Goal: Check status

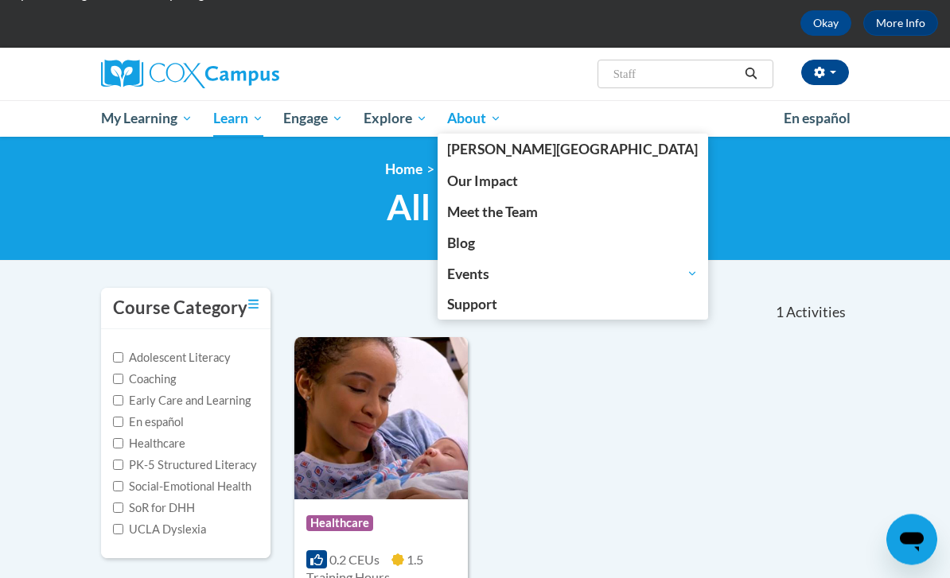
scroll to position [71, 0]
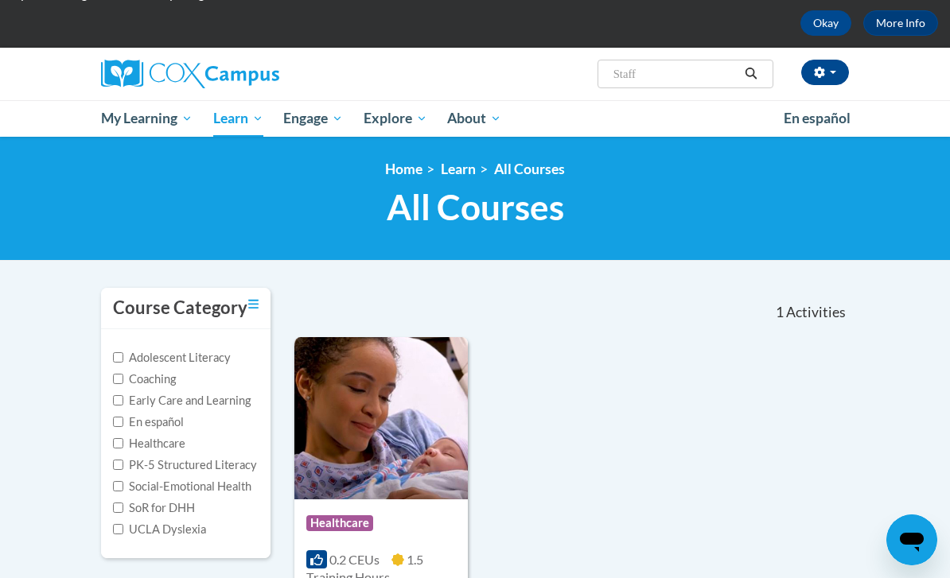
click at [144, 90] on div at bounding box center [217, 74] width 257 height 53
click at [131, 82] on img at bounding box center [190, 74] width 178 height 29
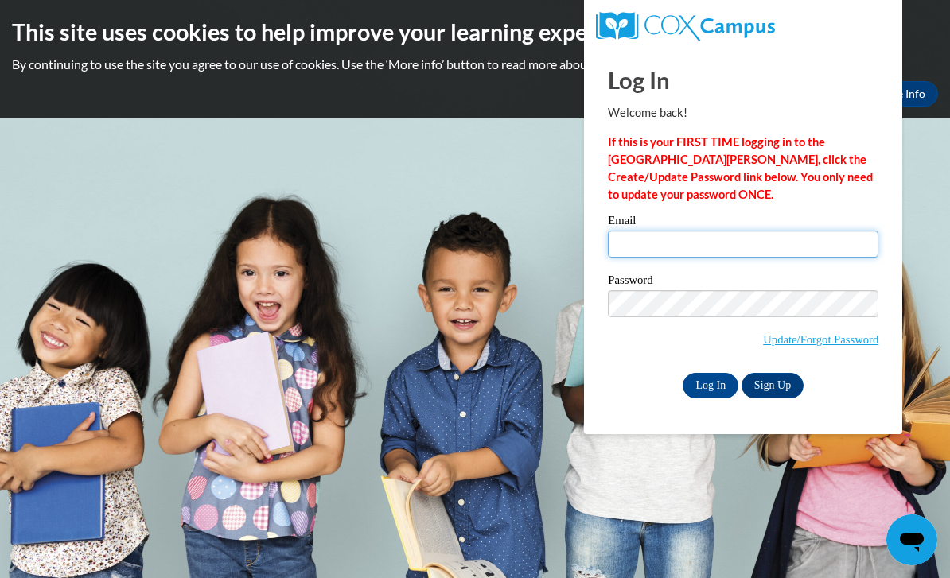
type input "dosse2@mymail.shawnee.edu"
click at [710, 384] on input "Log In" at bounding box center [711, 385] width 56 height 25
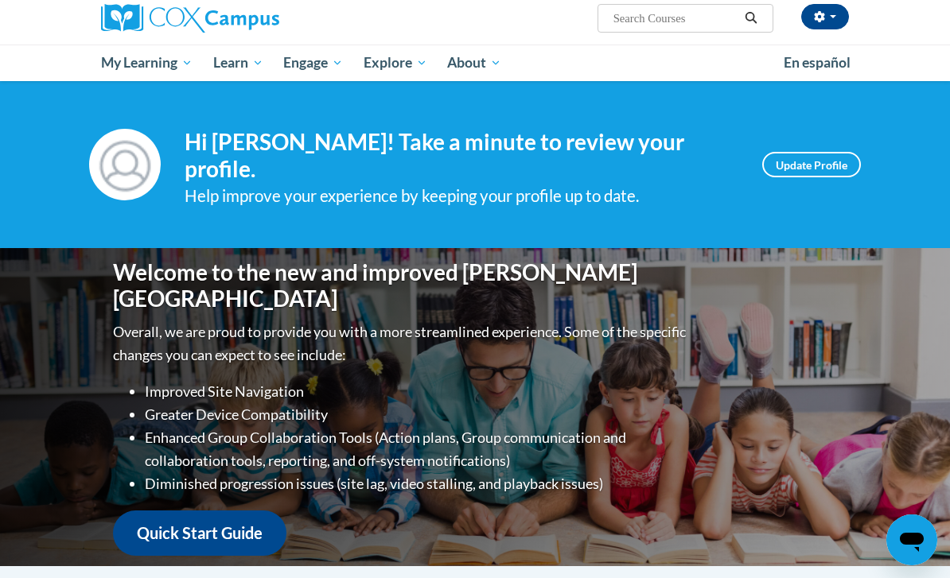
scroll to position [109, 0]
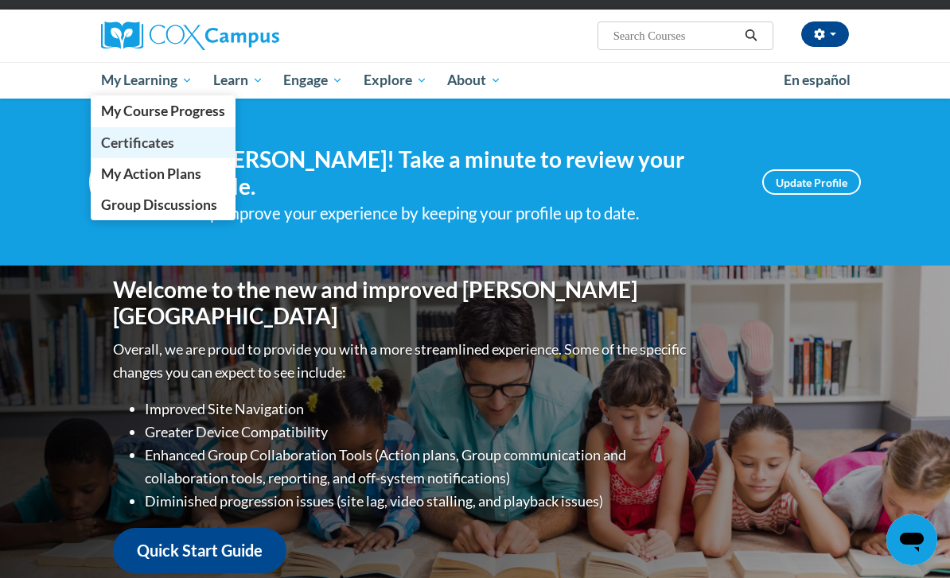
click at [122, 148] on span "Certificates" at bounding box center [137, 142] width 73 height 17
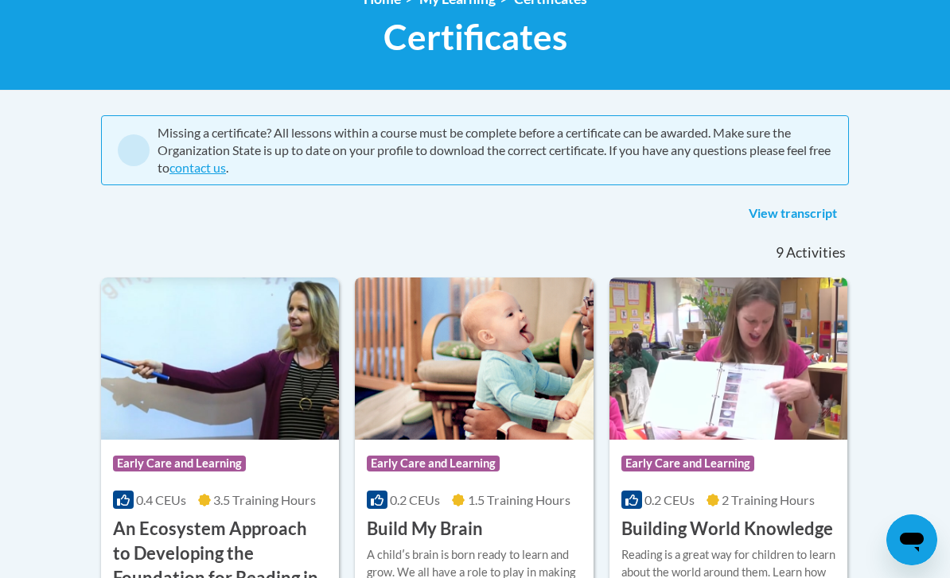
scroll to position [242, 0]
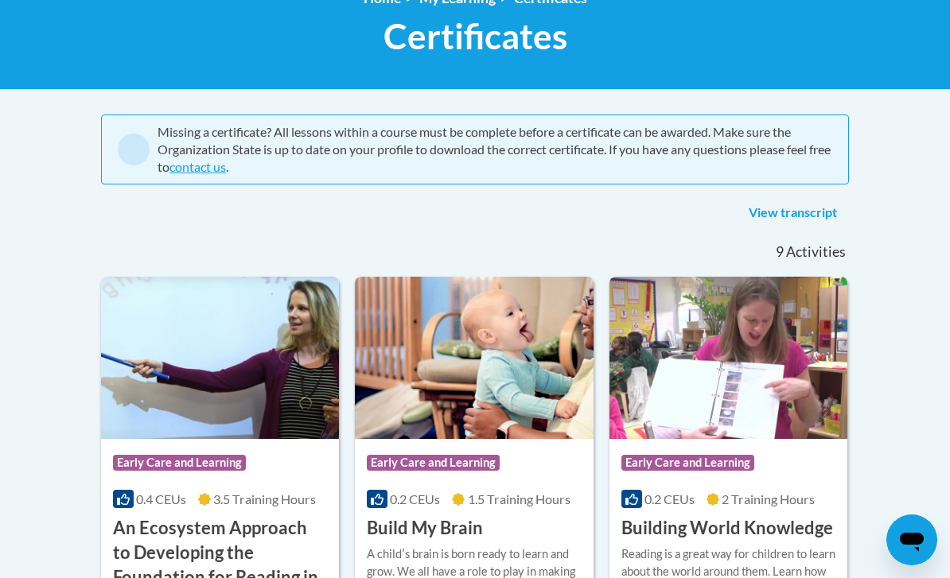
click at [771, 212] on link "View transcript" at bounding box center [793, 212] width 112 height 25
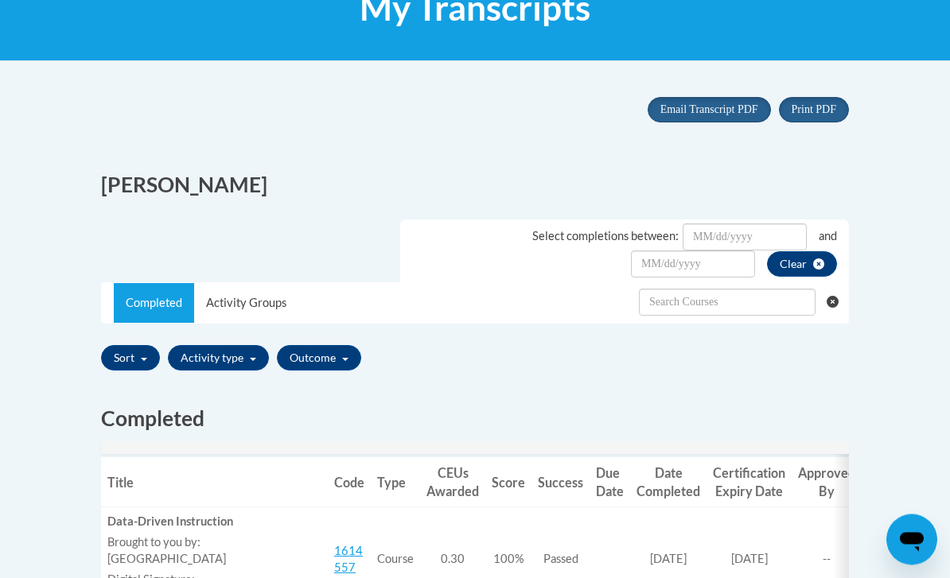
scroll to position [270, 0]
click at [810, 114] on span "Portrait" at bounding box center [801, 112] width 35 height 13
